Goal: Task Accomplishment & Management: Use online tool/utility

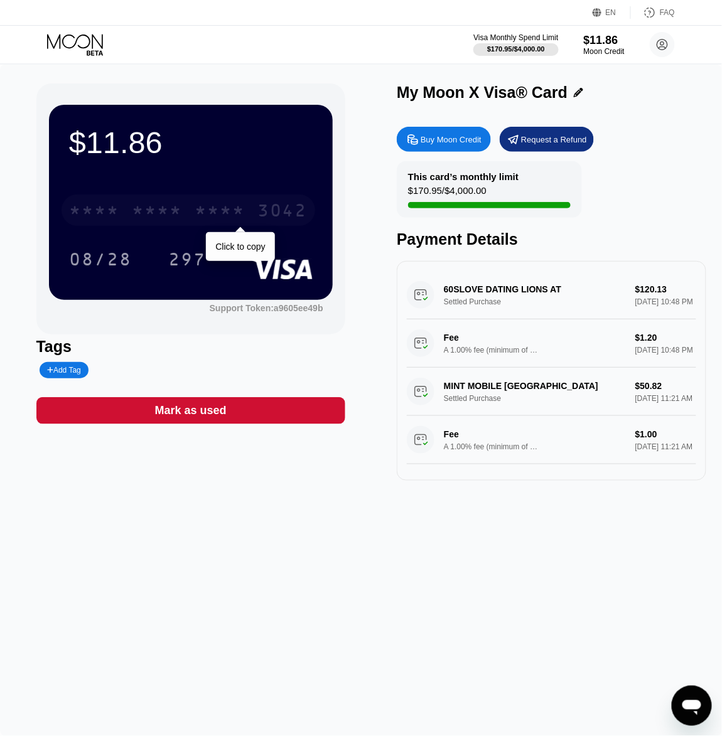
click at [259, 212] on div "3042" at bounding box center [282, 212] width 50 height 20
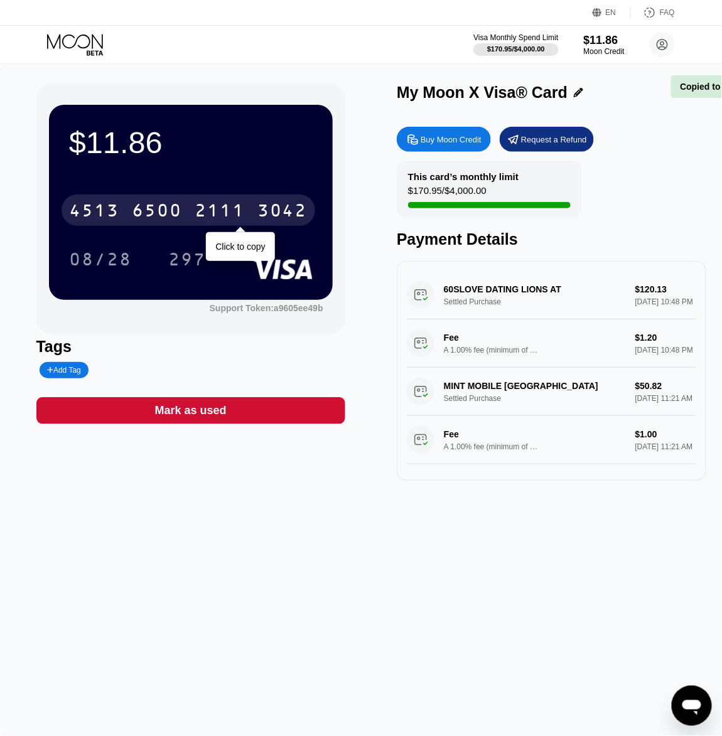
click at [257, 215] on div "3042" at bounding box center [282, 212] width 50 height 20
click at [182, 217] on div "6500" at bounding box center [157, 212] width 50 height 20
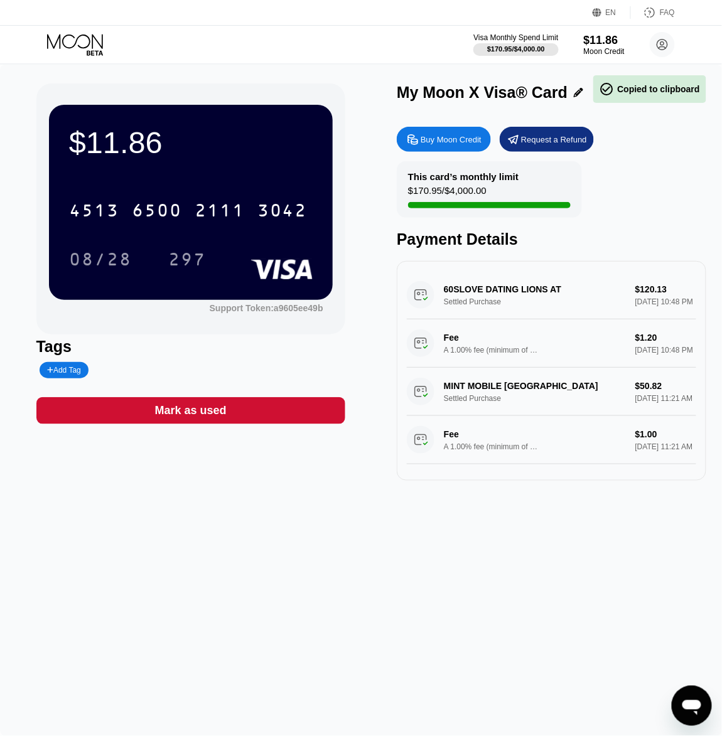
click at [297, 188] on div "[CREDIT_CARD_NUMBER]" at bounding box center [191, 206] width 244 height 43
